Goal: Task Accomplishment & Management: Manage account settings

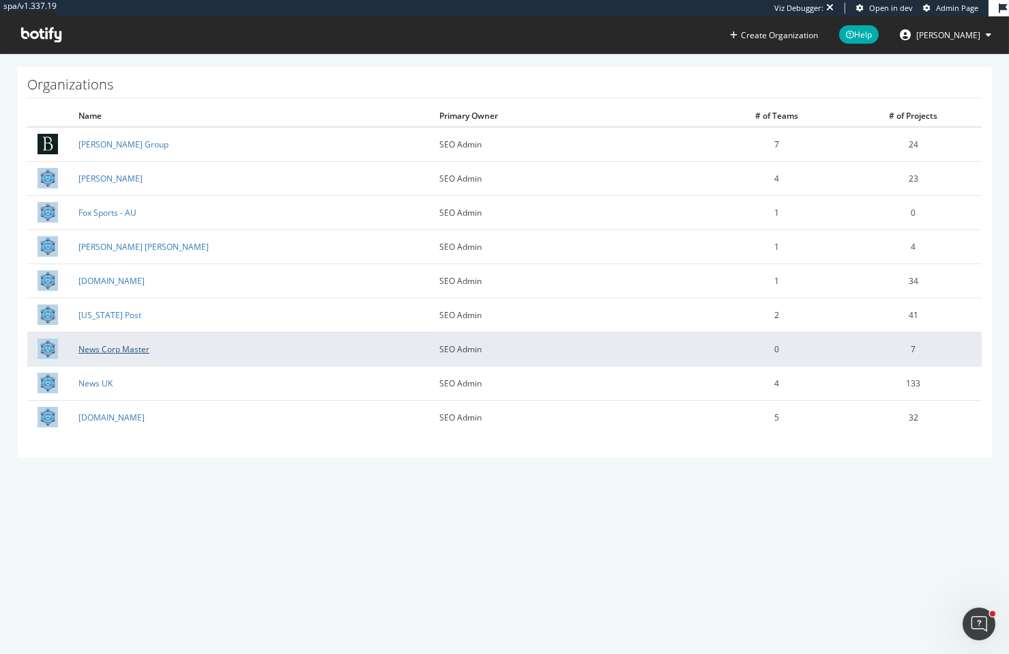
click at [111, 351] on link "News Corp Master" at bounding box center [113, 349] width 71 height 12
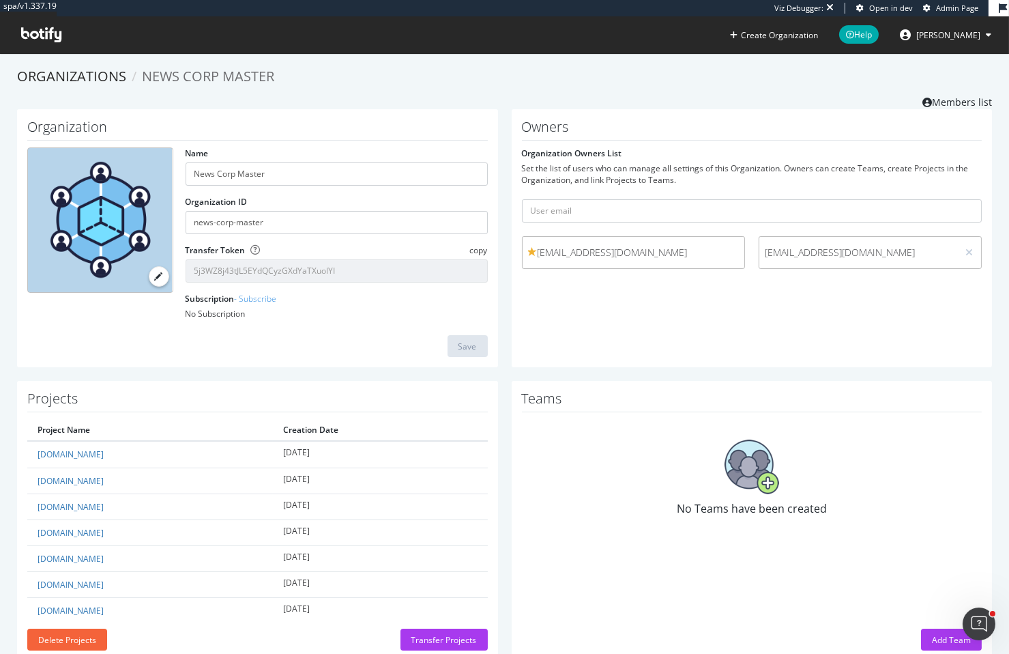
scroll to position [33, 0]
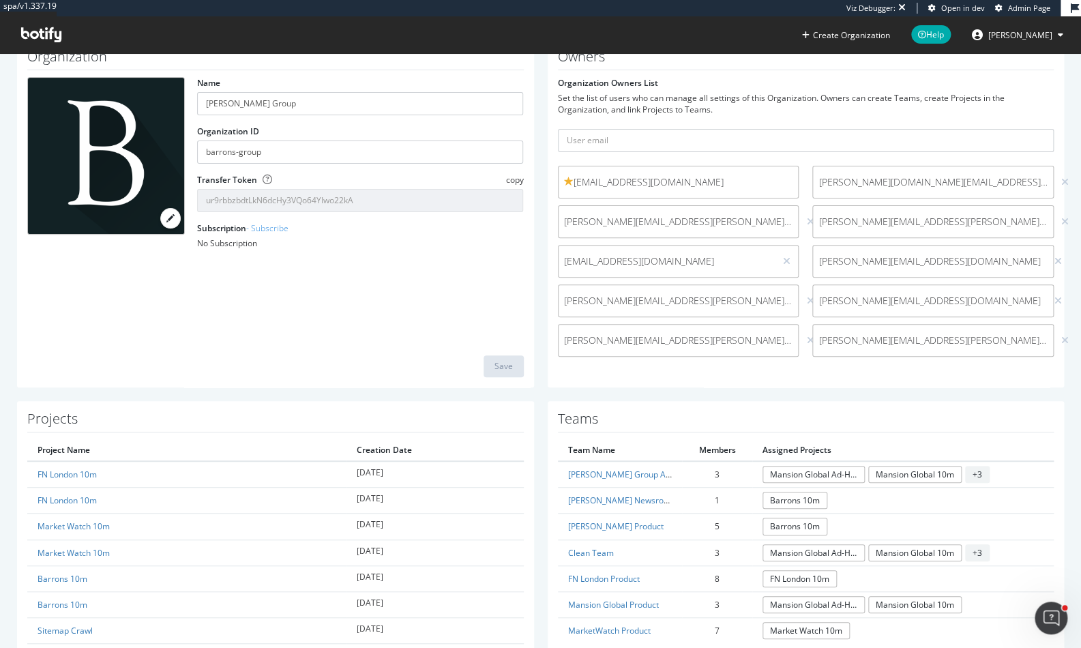
scroll to position [55, 0]
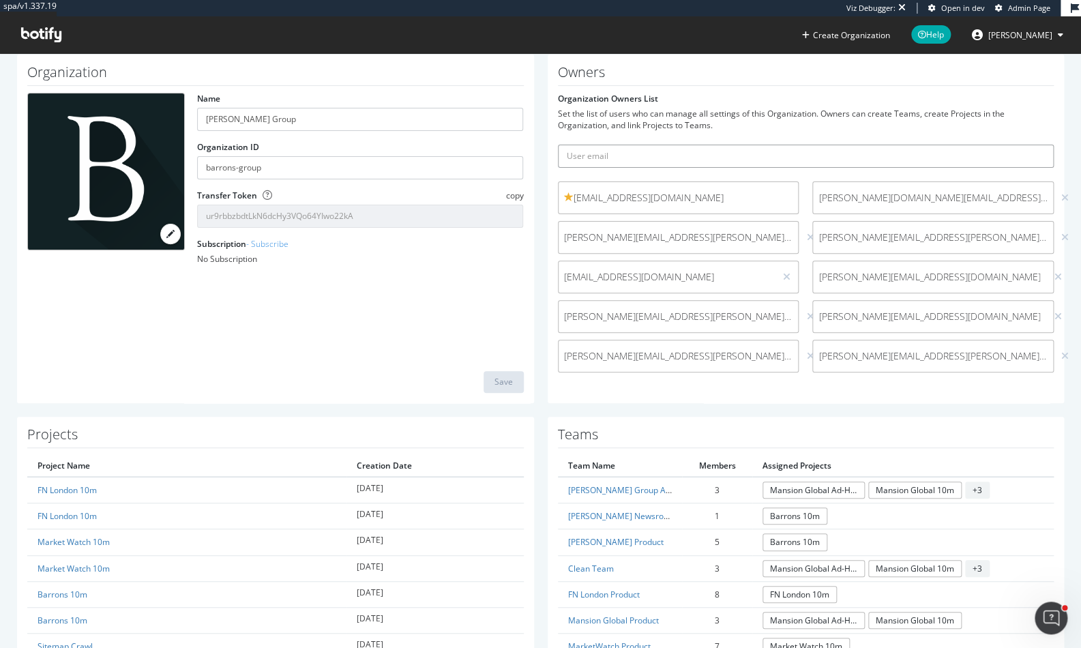
click at [721, 152] on input "text" at bounding box center [806, 156] width 497 height 23
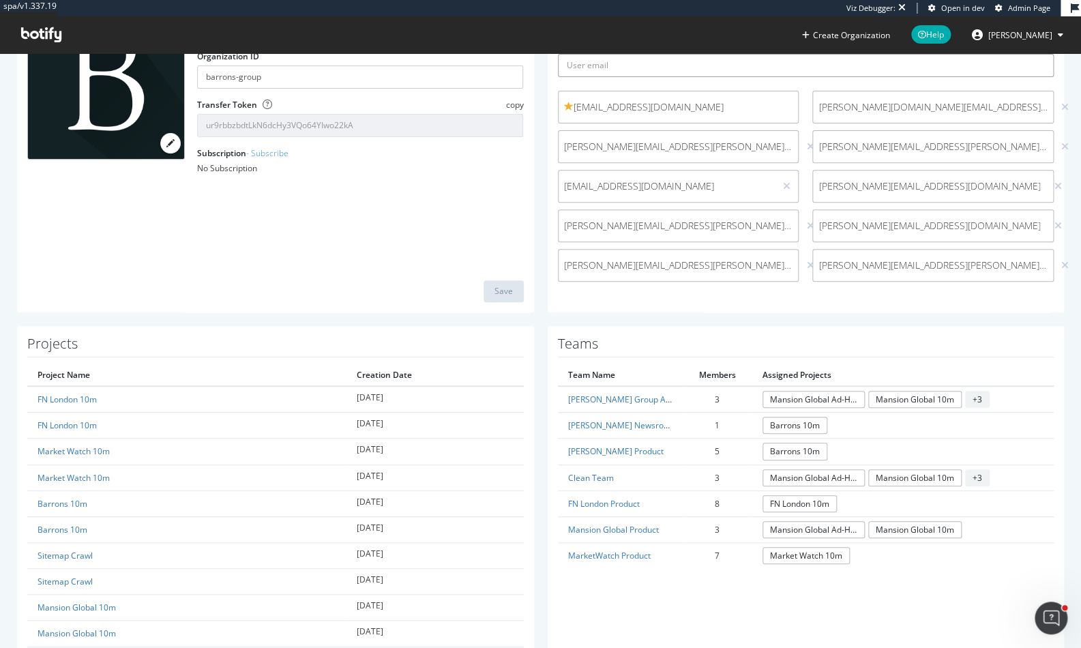
scroll to position [0, 0]
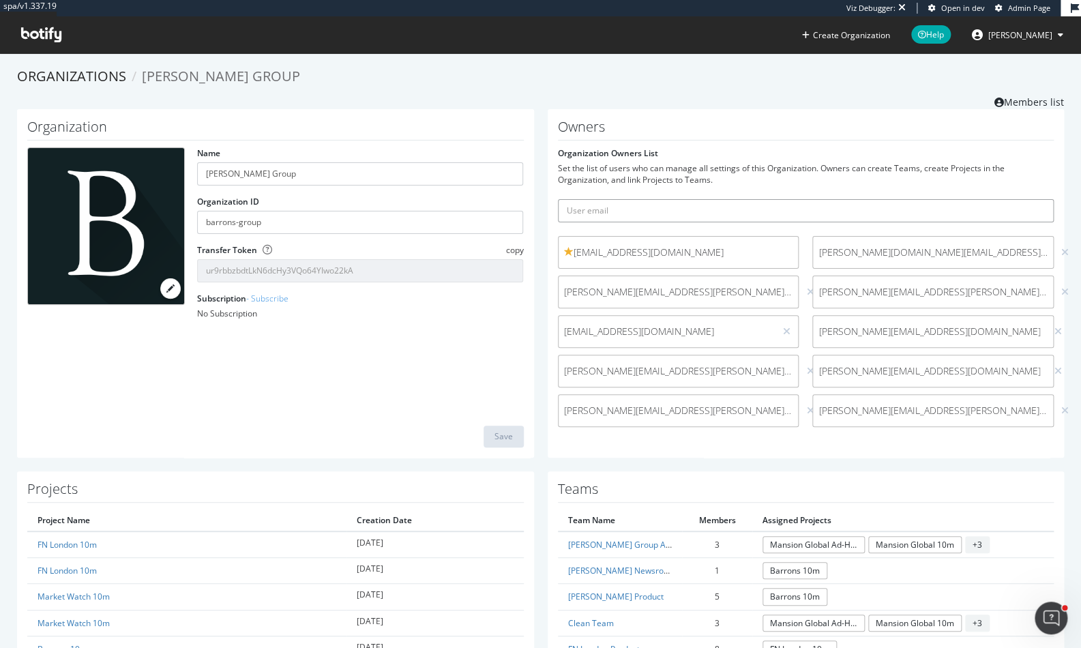
click at [574, 212] on input "text" at bounding box center [806, 210] width 497 height 23
paste input "[EMAIL_ADDRESS][PERSON_NAME][DOMAIN_NAME]"
type input "[EMAIL_ADDRESS][PERSON_NAME][DOMAIN_NAME]"
click at [1031, 199] on button "submit" at bounding box center [1042, 210] width 23 height 23
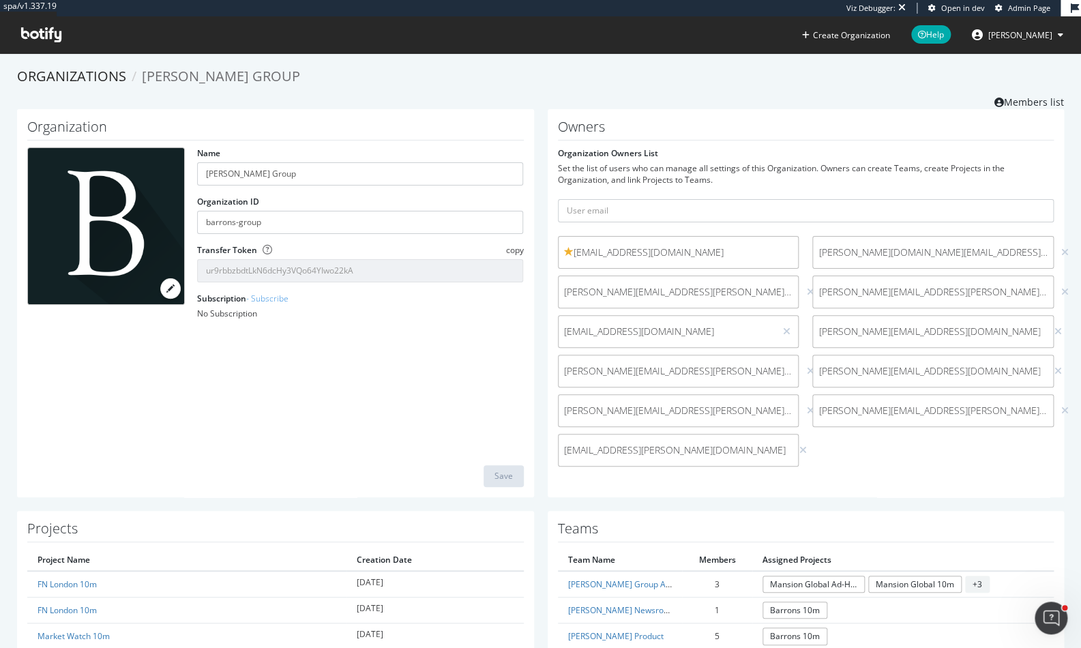
click at [655, 199] on form "Organization Owners List Set the list of users who can manage all settings of t…" at bounding box center [806, 310] width 497 height 326
click at [654, 205] on input "text" at bounding box center [806, 210] width 497 height 23
paste input "[PERSON_NAME][EMAIL_ADDRESS][PERSON_NAME][DOMAIN_NAME]"
type input "[PERSON_NAME][EMAIL_ADDRESS][PERSON_NAME][DOMAIN_NAME]"
click at [1031, 199] on button "submit" at bounding box center [1042, 210] width 23 height 23
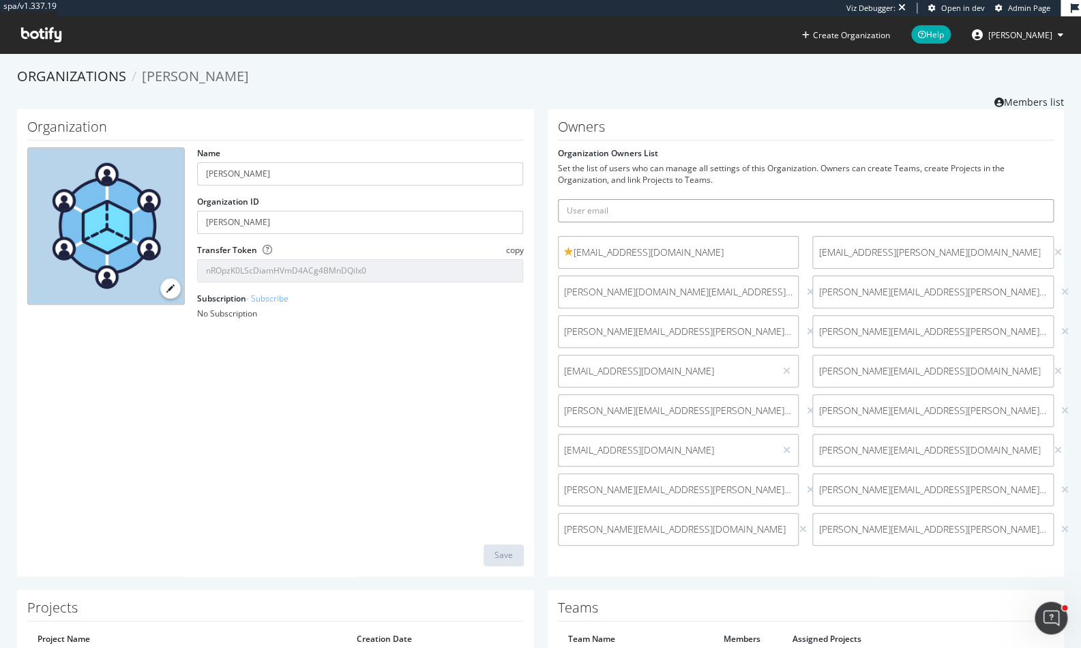
click at [683, 206] on input "text" at bounding box center [806, 210] width 497 height 23
paste input "[EMAIL_ADDRESS][PERSON_NAME][DOMAIN_NAME]"
type input "[EMAIL_ADDRESS][PERSON_NAME][DOMAIN_NAME]"
click at [1031, 199] on button "submit" at bounding box center [1042, 210] width 23 height 23
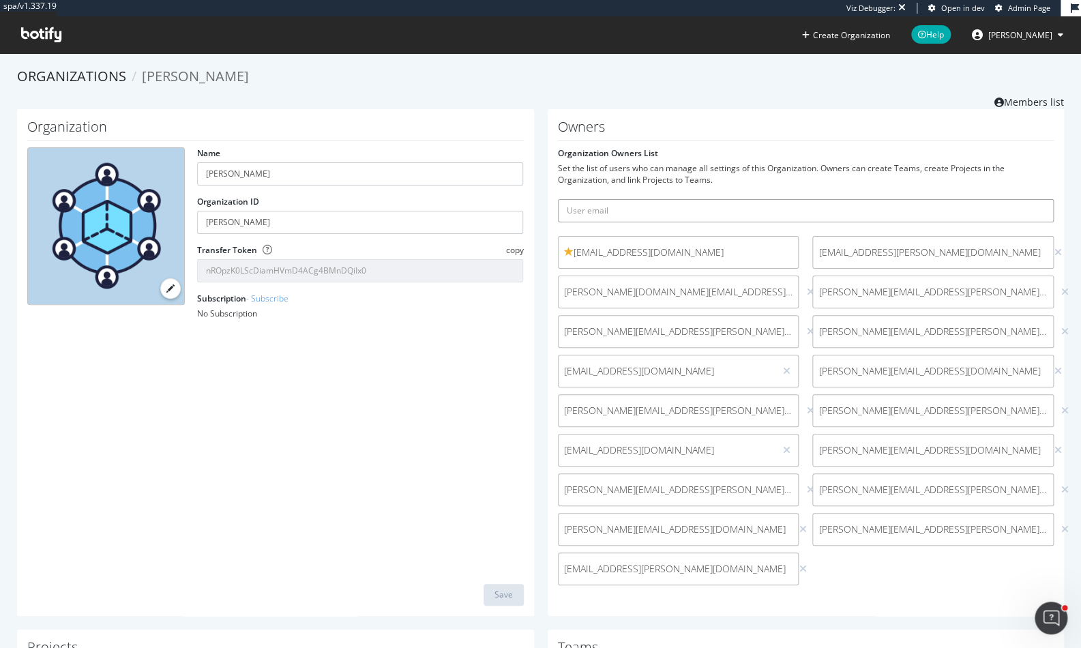
click at [620, 201] on input "text" at bounding box center [806, 210] width 497 height 23
paste input "[PERSON_NAME][EMAIL_ADDRESS][PERSON_NAME][DOMAIN_NAME]"
type input "[PERSON_NAME][EMAIL_ADDRESS][PERSON_NAME][DOMAIN_NAME]"
click at [1031, 199] on button "submit" at bounding box center [1042, 210] width 23 height 23
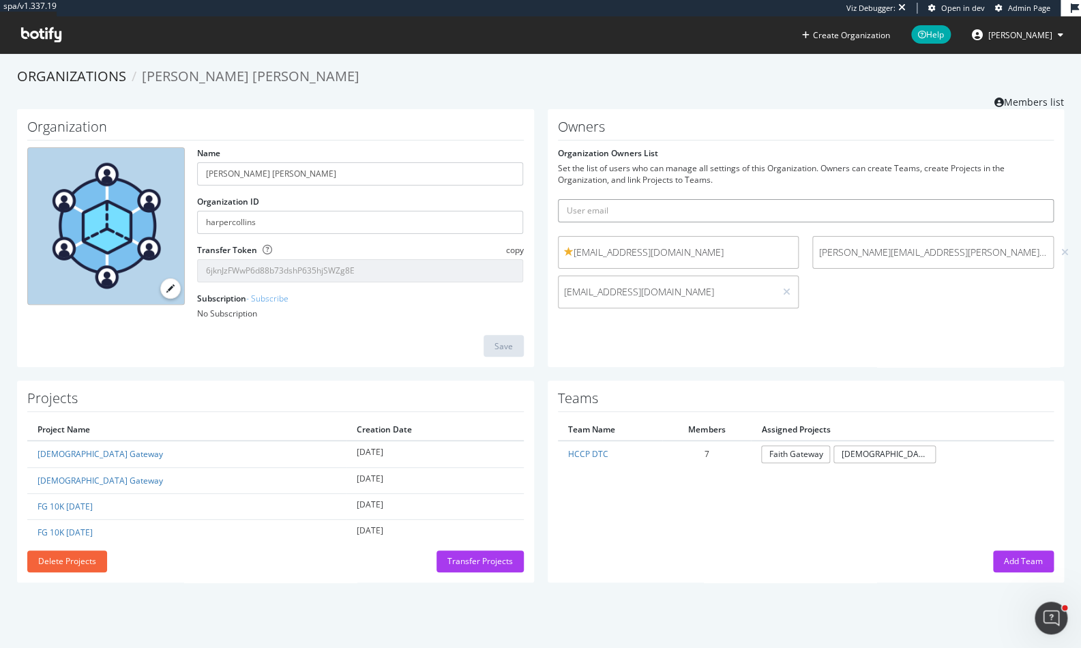
click at [699, 212] on input "text" at bounding box center [806, 210] width 497 height 23
paste input "[EMAIL_ADDRESS][PERSON_NAME][DOMAIN_NAME]"
type input "[EMAIL_ADDRESS][PERSON_NAME][DOMAIN_NAME]"
click at [1031, 199] on button "submit" at bounding box center [1042, 210] width 23 height 23
click at [628, 216] on input "text" at bounding box center [806, 210] width 497 height 23
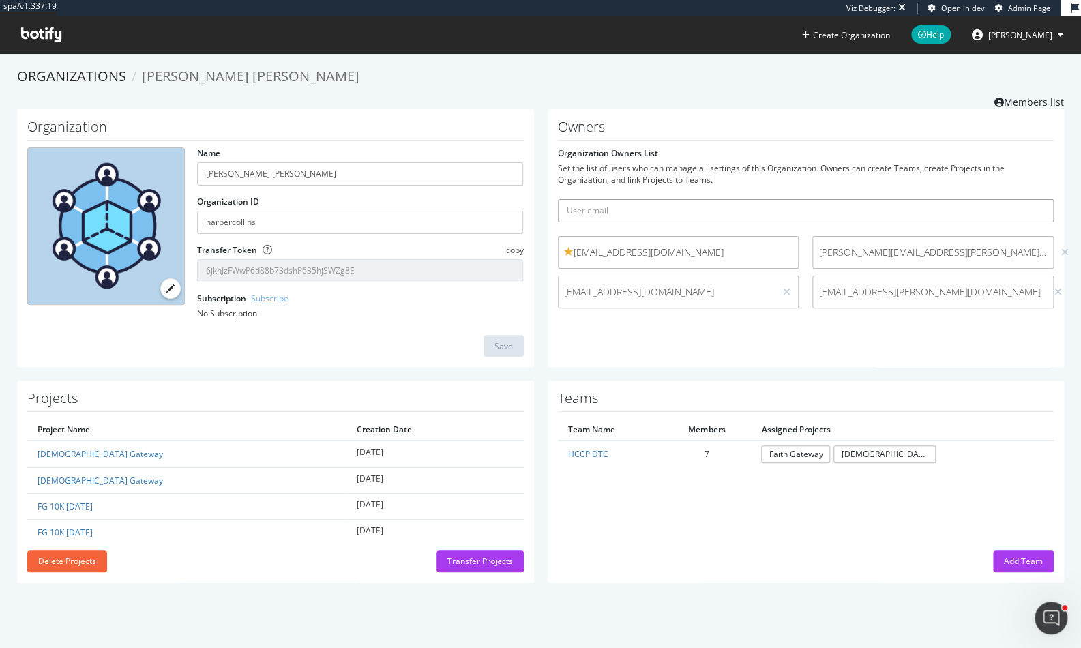
paste input "[PERSON_NAME][EMAIL_ADDRESS][PERSON_NAME][DOMAIN_NAME]"
type input "[PERSON_NAME][EMAIL_ADDRESS][PERSON_NAME][DOMAIN_NAME]"
click at [1031, 199] on button "submit" at bounding box center [1042, 210] width 23 height 23
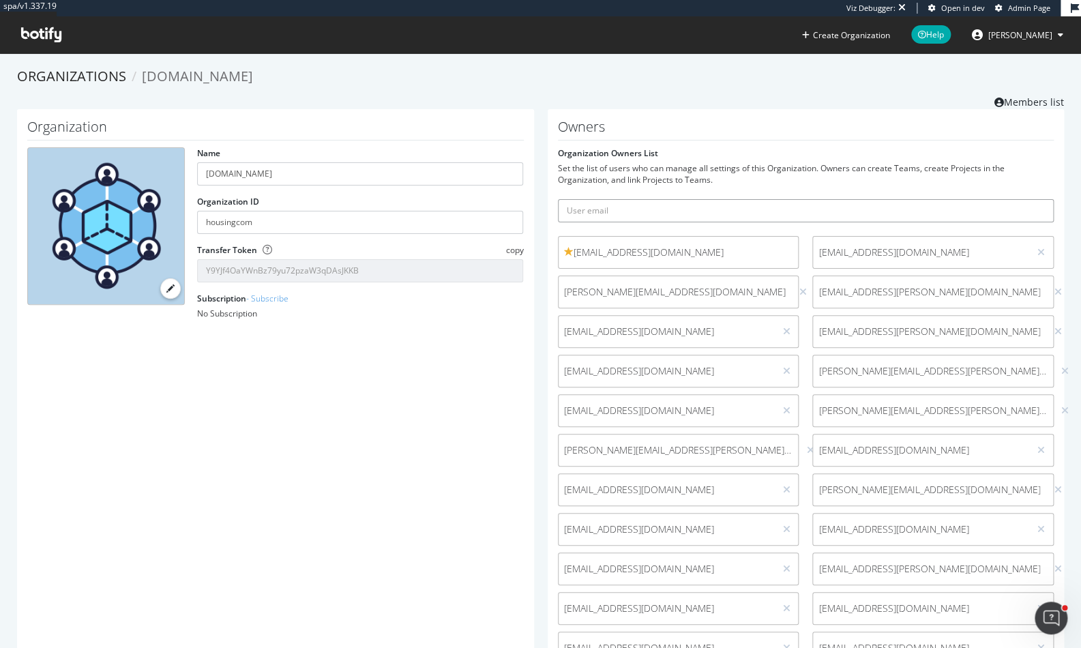
click at [759, 211] on input "text" at bounding box center [806, 210] width 497 height 23
paste input "[EMAIL_ADDRESS][PERSON_NAME][DOMAIN_NAME]"
type input "[EMAIL_ADDRESS][PERSON_NAME][DOMAIN_NAME]"
click at [1031, 199] on button "submit" at bounding box center [1042, 210] width 23 height 23
click at [642, 209] on input "text" at bounding box center [806, 210] width 497 height 23
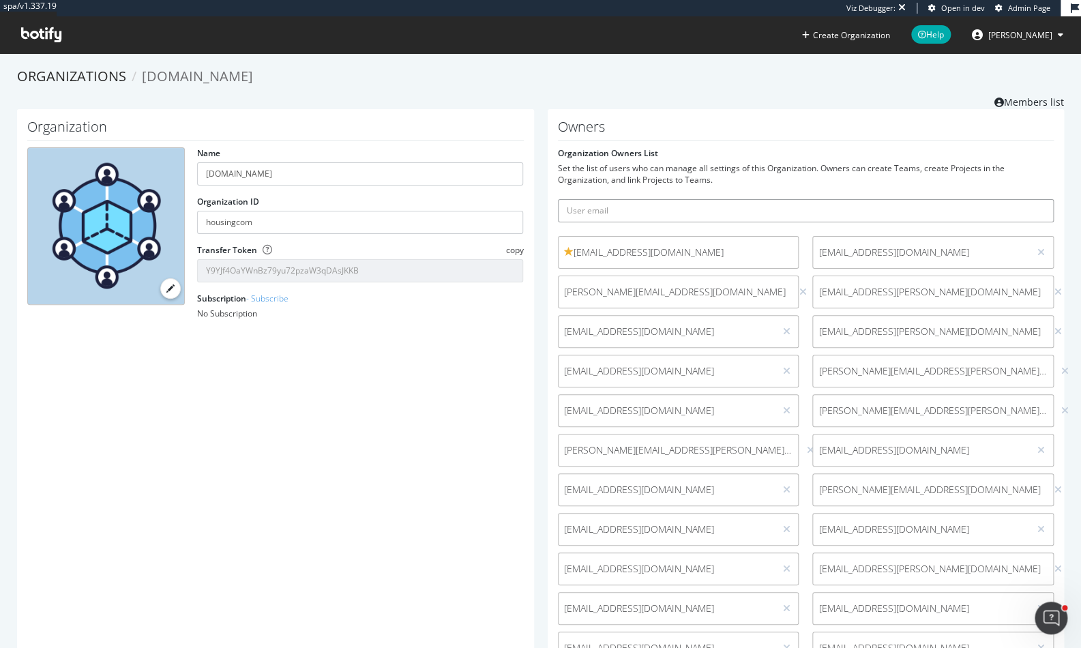
paste input "[PERSON_NAME][EMAIL_ADDRESS][PERSON_NAME][DOMAIN_NAME]"
type input "[PERSON_NAME][EMAIL_ADDRESS][PERSON_NAME][DOMAIN_NAME]"
click at [1031, 199] on button "submit" at bounding box center [1042, 210] width 23 height 23
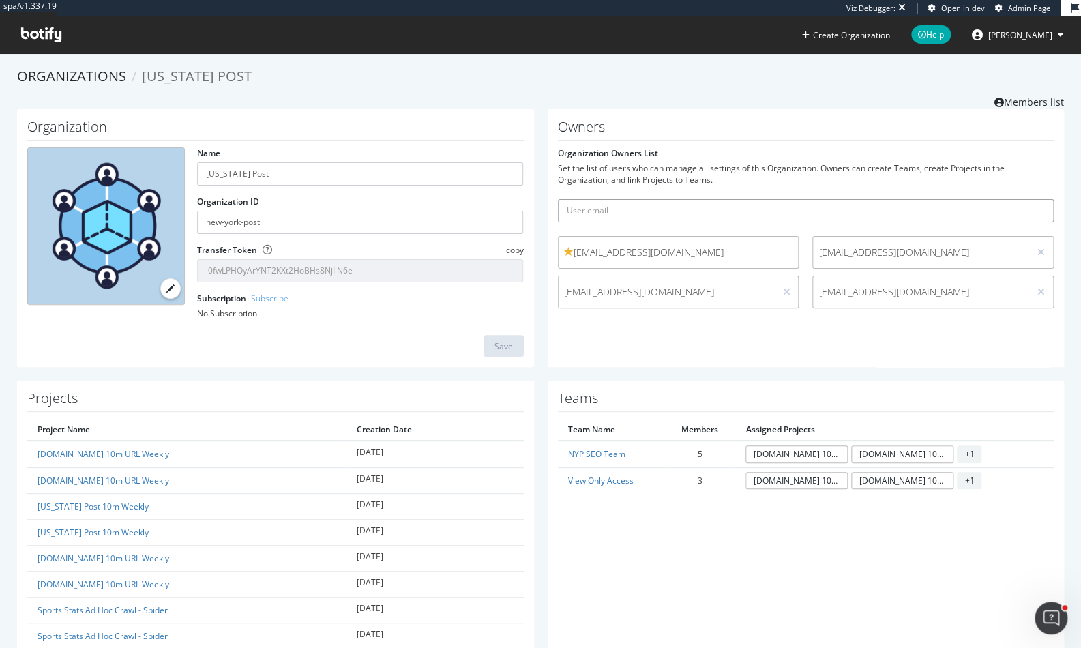
click at [746, 205] on input "text" at bounding box center [806, 210] width 497 height 23
paste input "[EMAIL_ADDRESS][PERSON_NAME][DOMAIN_NAME]"
type input "[EMAIL_ADDRESS][PERSON_NAME][DOMAIN_NAME]"
click at [1031, 199] on button "submit" at bounding box center [1042, 210] width 23 height 23
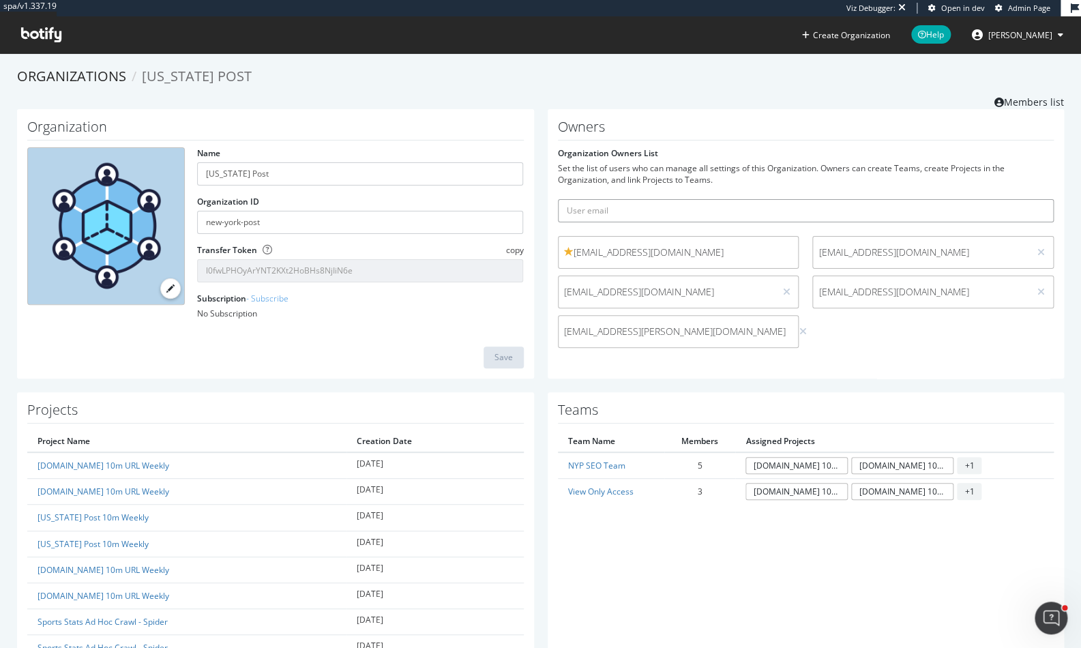
click at [696, 213] on input "text" at bounding box center [806, 210] width 497 height 23
paste input "[PERSON_NAME][EMAIL_ADDRESS][PERSON_NAME][DOMAIN_NAME]"
type input "[PERSON_NAME][EMAIL_ADDRESS][PERSON_NAME][DOMAIN_NAME]"
click at [1031, 199] on button "submit" at bounding box center [1042, 210] width 23 height 23
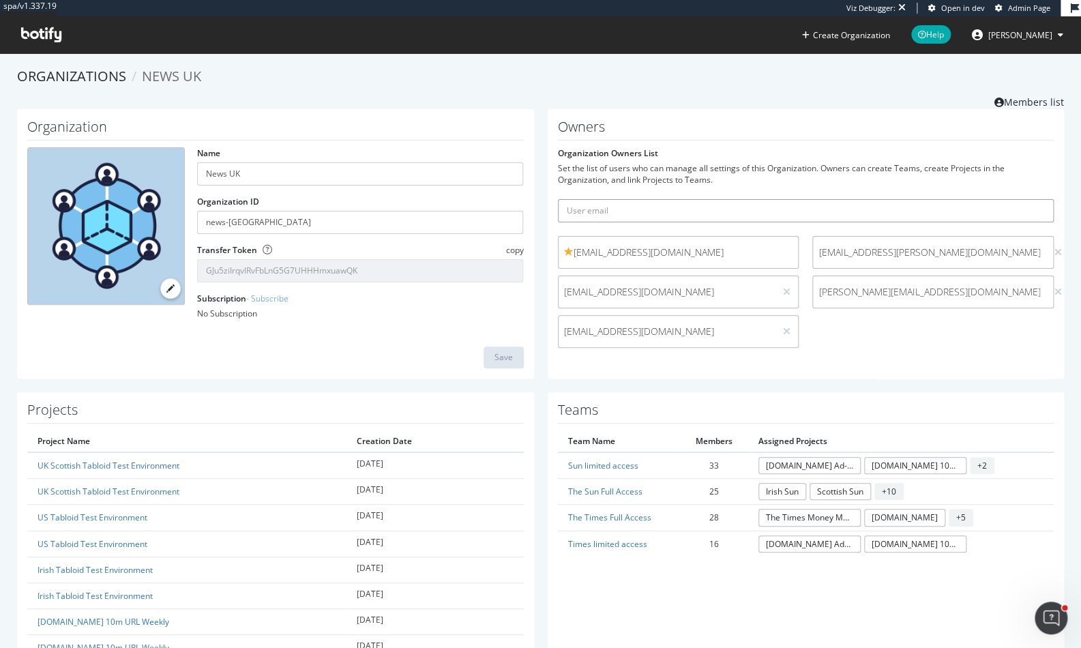
click at [641, 211] on input "text" at bounding box center [806, 210] width 497 height 23
paste input "[EMAIL_ADDRESS][PERSON_NAME][DOMAIN_NAME]"
type input "[EMAIL_ADDRESS][PERSON_NAME][DOMAIN_NAME]"
click at [1031, 199] on button "submit" at bounding box center [1042, 210] width 23 height 23
click at [708, 204] on input "text" at bounding box center [806, 210] width 497 height 23
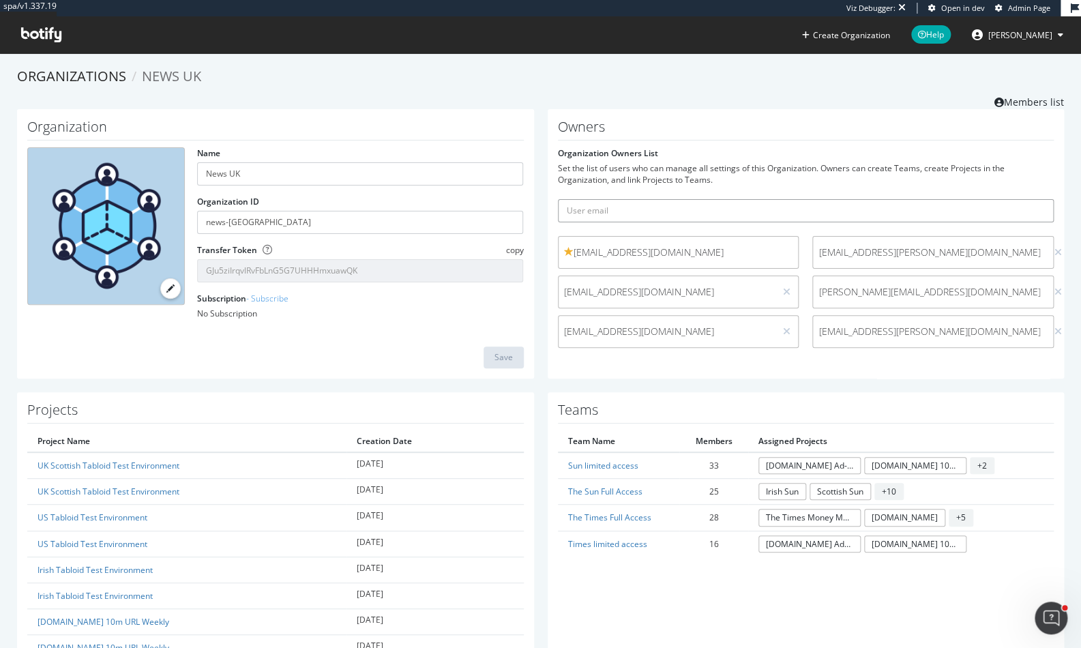
paste input "[PERSON_NAME][EMAIL_ADDRESS][PERSON_NAME][DOMAIN_NAME]"
type input "[PERSON_NAME][EMAIL_ADDRESS][PERSON_NAME][DOMAIN_NAME]"
click at [1031, 199] on button "submit" at bounding box center [1042, 210] width 23 height 23
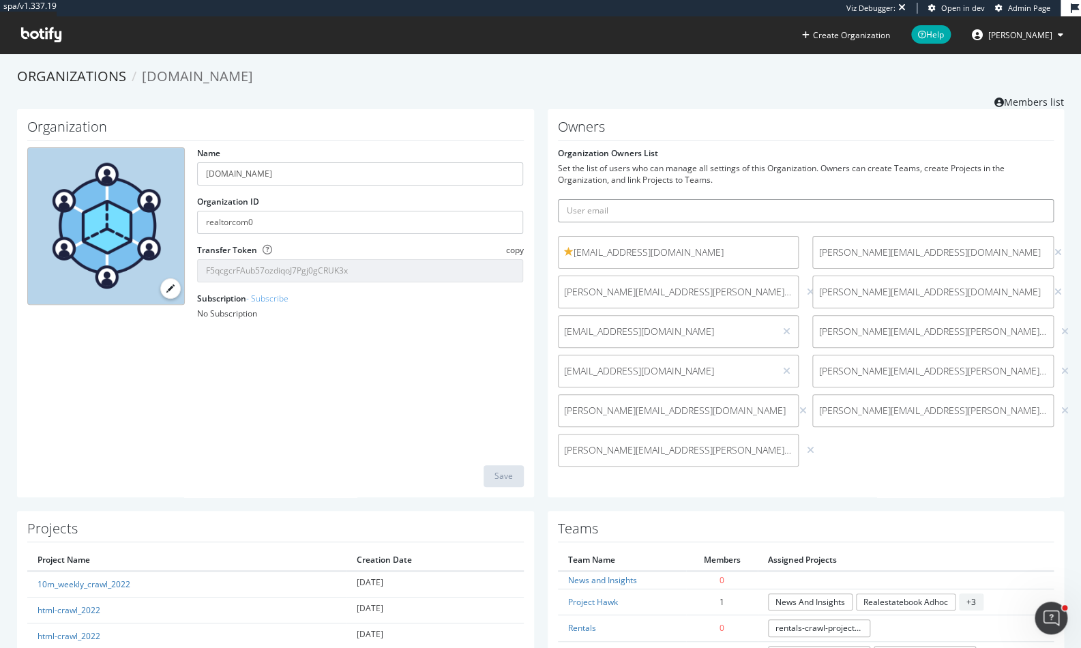
click at [689, 201] on input "text" at bounding box center [806, 210] width 497 height 23
paste input "[EMAIL_ADDRESS][PERSON_NAME][DOMAIN_NAME]"
type input "[EMAIL_ADDRESS][PERSON_NAME][DOMAIN_NAME]"
click at [1031, 199] on button "submit" at bounding box center [1042, 210] width 23 height 23
click at [705, 205] on input "text" at bounding box center [806, 210] width 497 height 23
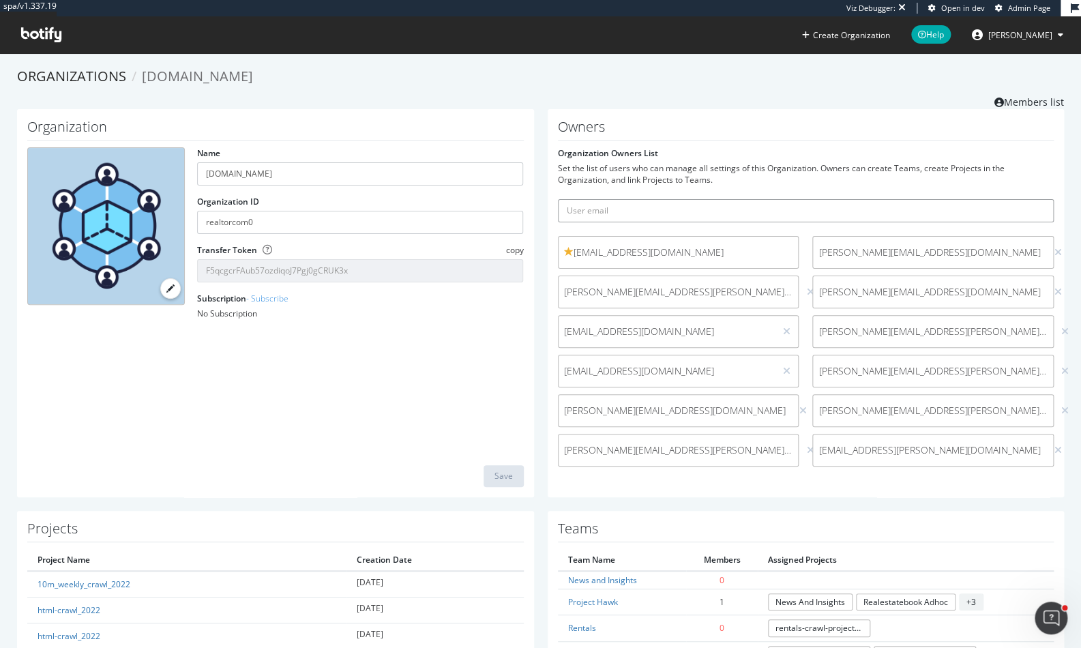
paste input "[PERSON_NAME][EMAIL_ADDRESS][PERSON_NAME][DOMAIN_NAME]"
type input "[PERSON_NAME][EMAIL_ADDRESS][PERSON_NAME][DOMAIN_NAME]"
click at [1031, 199] on button "submit" at bounding box center [1042, 210] width 23 height 23
